Goal: Check status: Check status

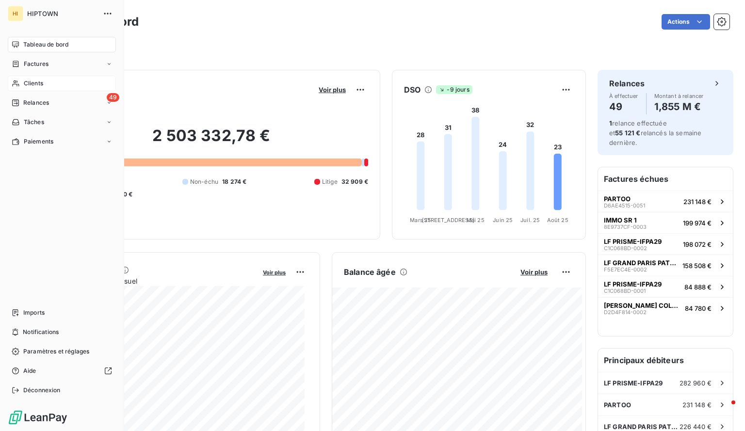
click at [39, 78] on div "Clients" at bounding box center [62, 84] width 108 height 16
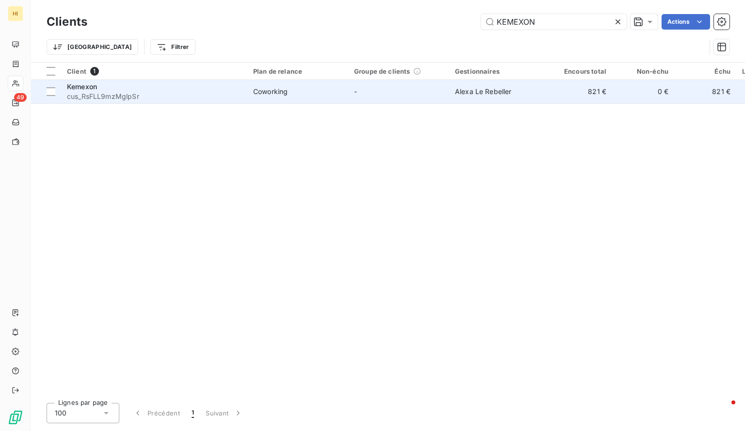
type input "KEMEXON"
click at [458, 103] on td "Alexa Le Rebeller" at bounding box center [499, 91] width 101 height 23
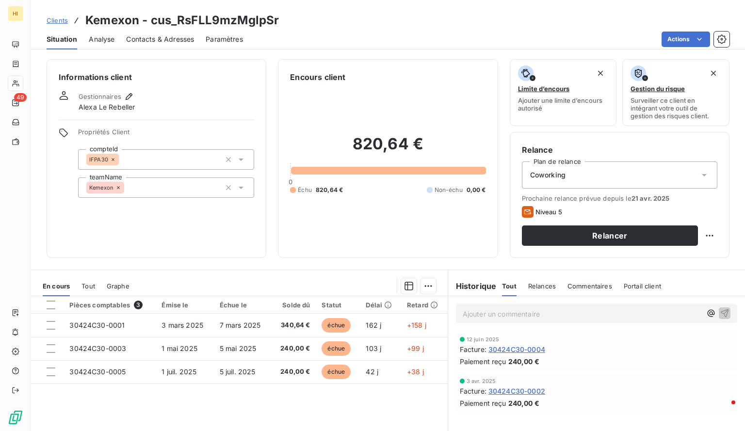
scroll to position [80, 0]
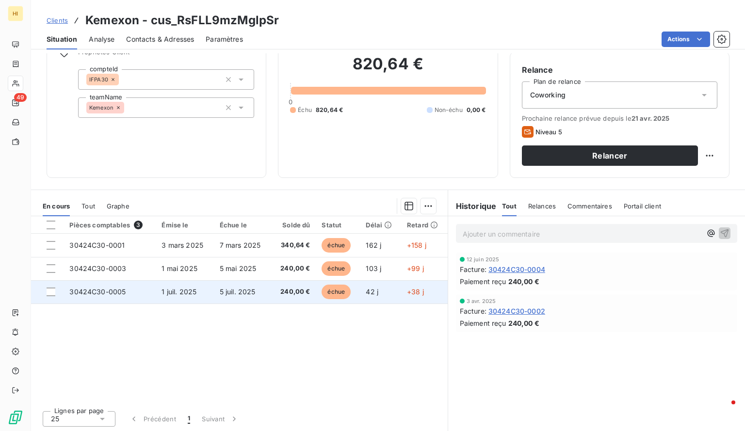
click at [271, 286] on td "240,00 €" at bounding box center [293, 291] width 45 height 23
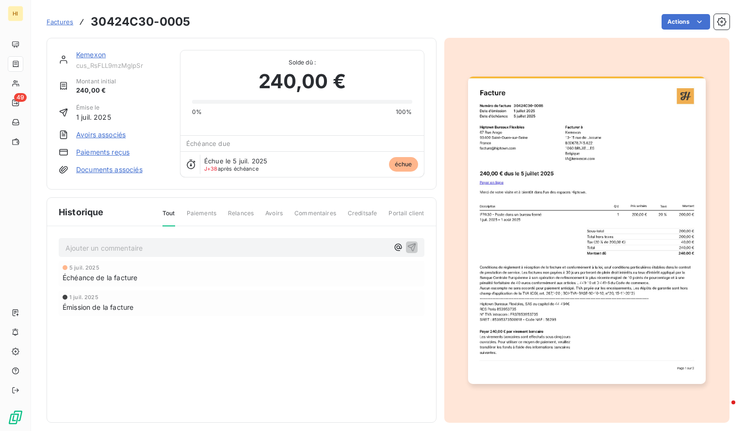
click at [89, 57] on link "Kemexon" at bounding box center [91, 54] width 30 height 8
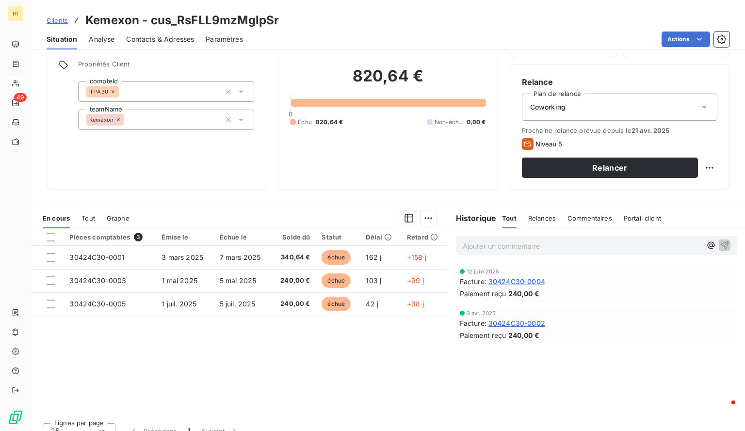
scroll to position [68, 0]
